Goal: Find specific page/section: Find specific page/section

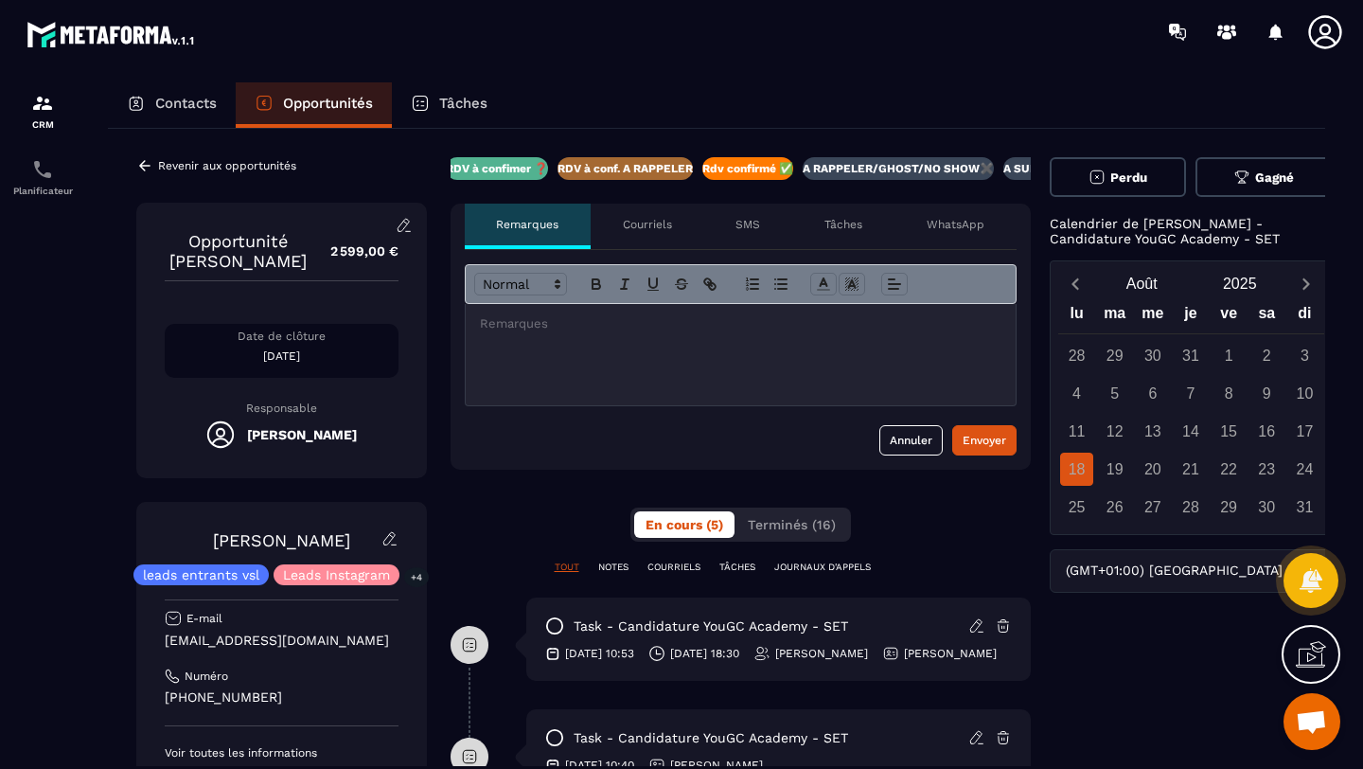
scroll to position [0, 285]
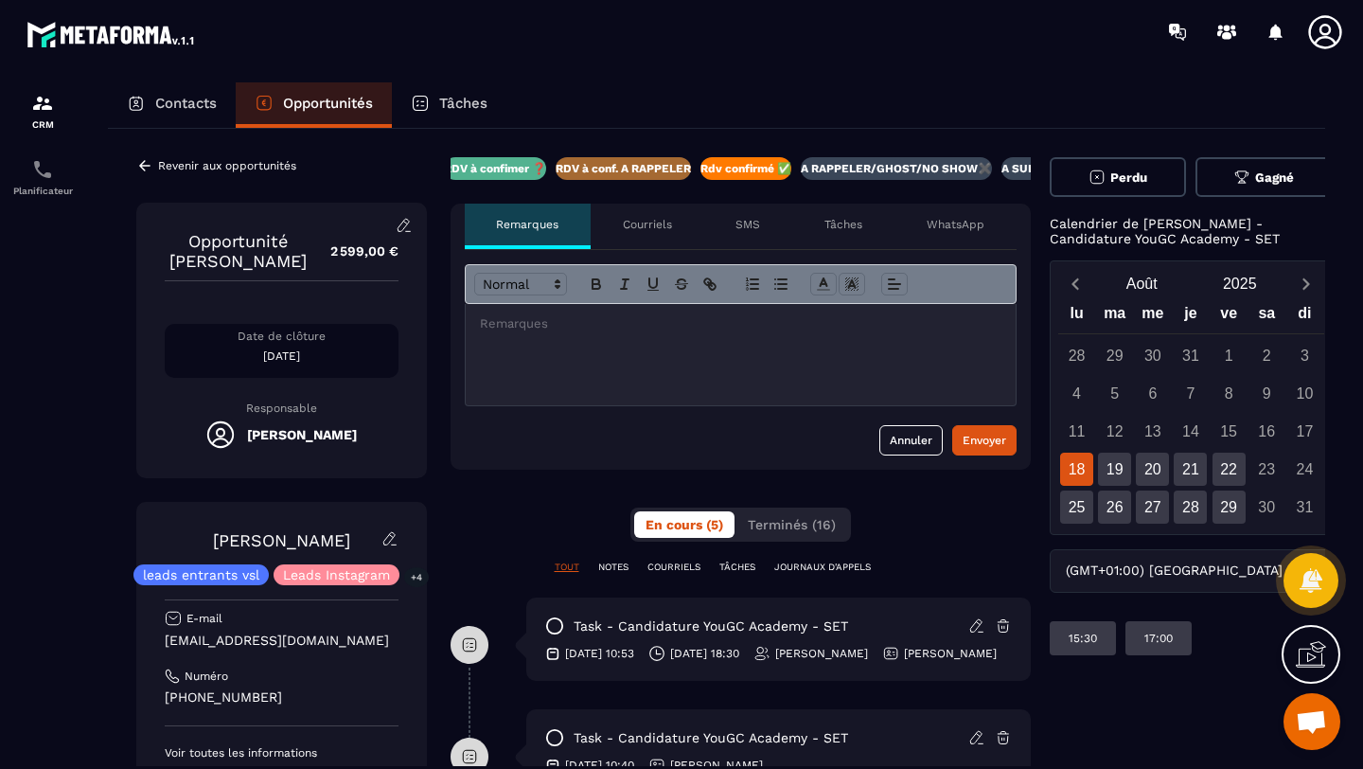
click at [146, 158] on icon at bounding box center [144, 165] width 17 height 17
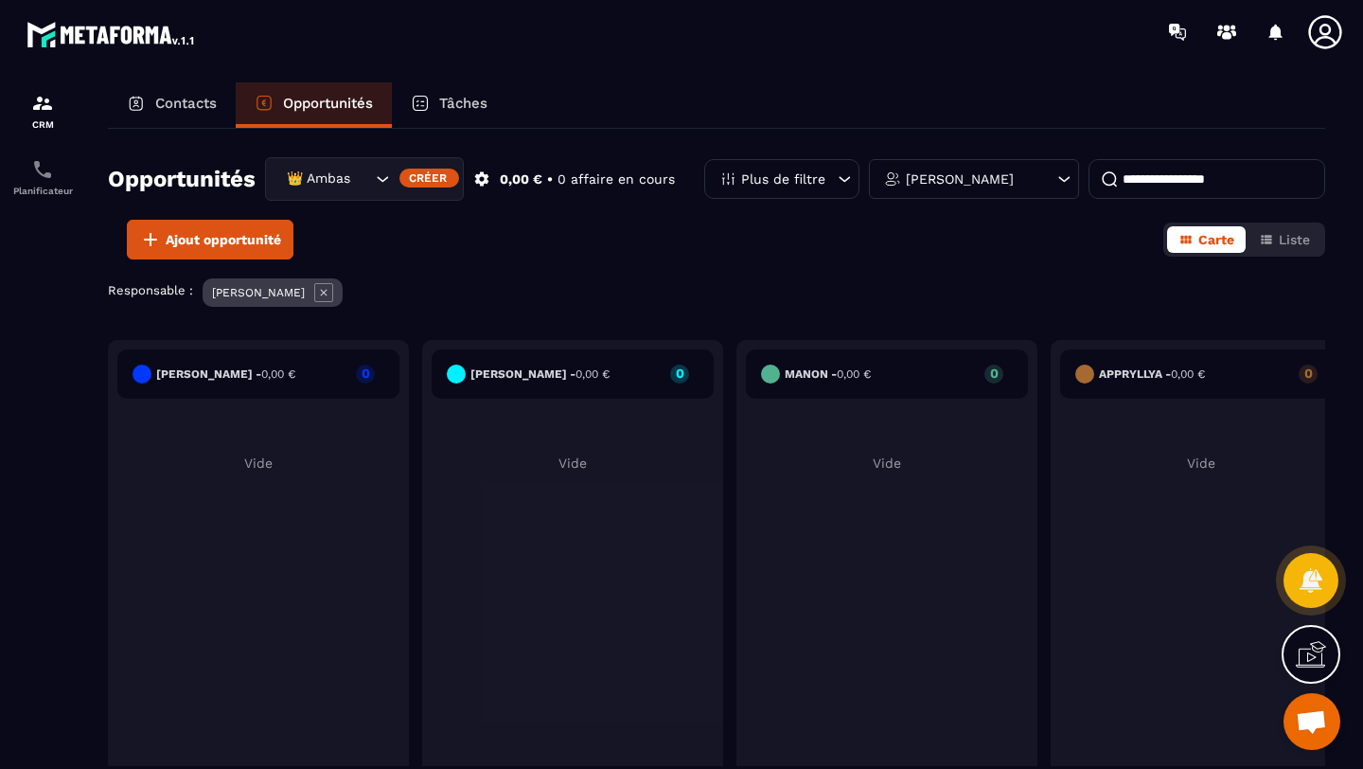
click at [166, 94] on div "Contacts" at bounding box center [172, 104] width 128 height 45
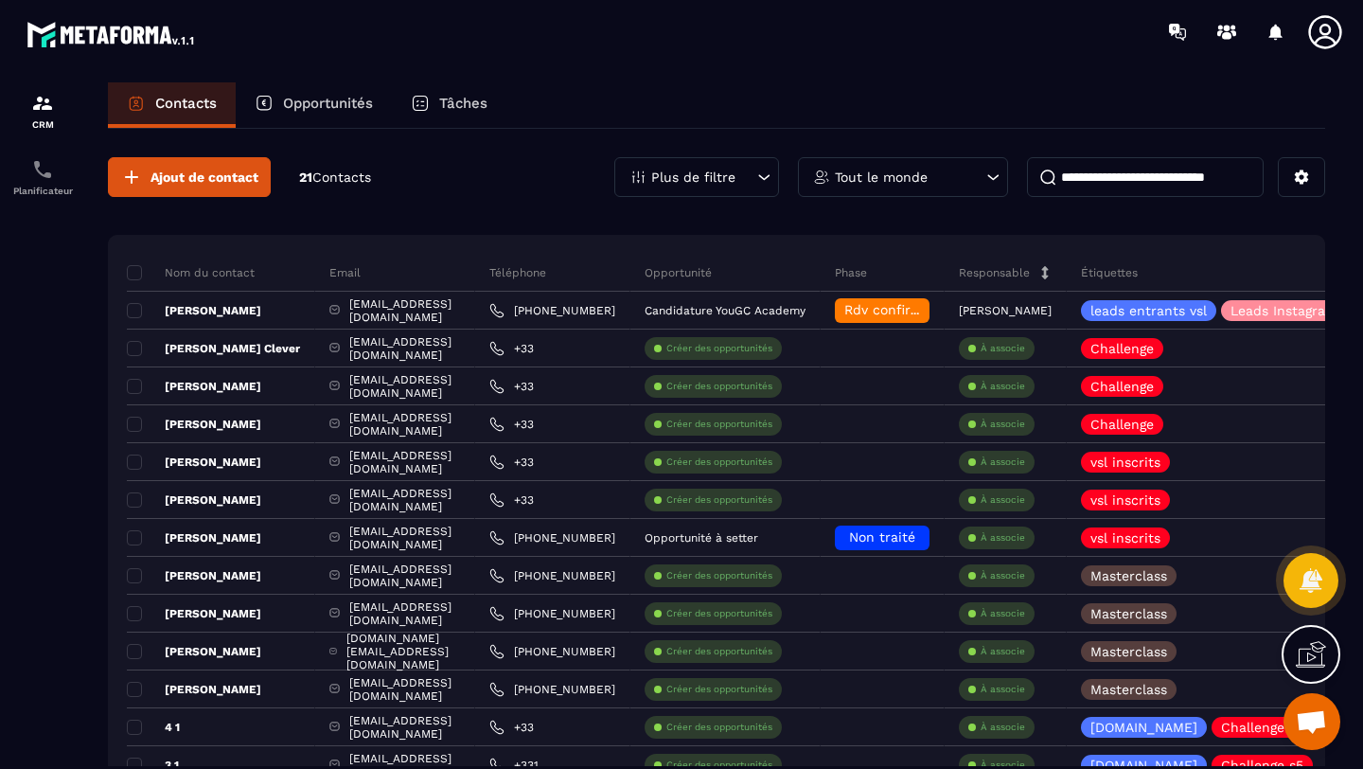
click at [1147, 182] on input at bounding box center [1145, 177] width 237 height 40
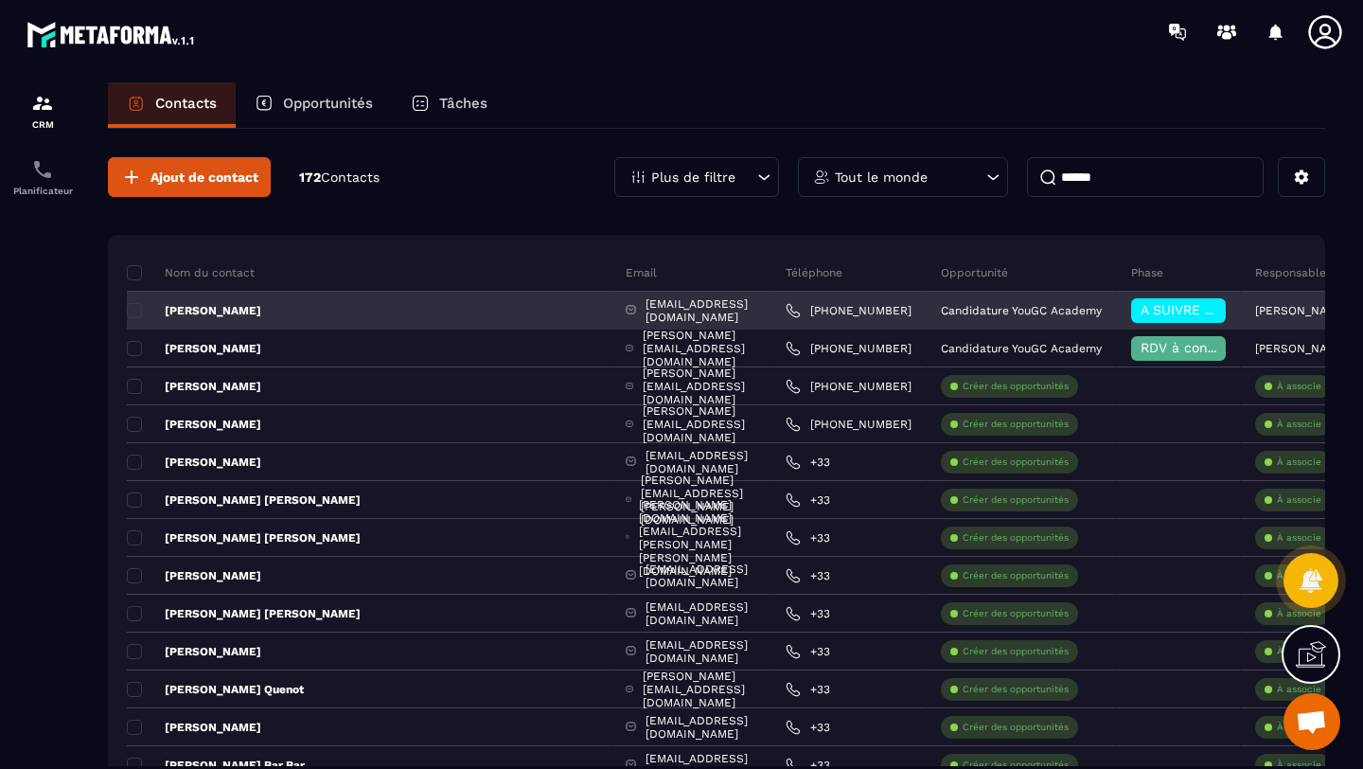
type input "******"
click at [241, 307] on div "[PERSON_NAME]" at bounding box center [369, 311] width 485 height 38
